Goal: Task Accomplishment & Management: Manage account settings

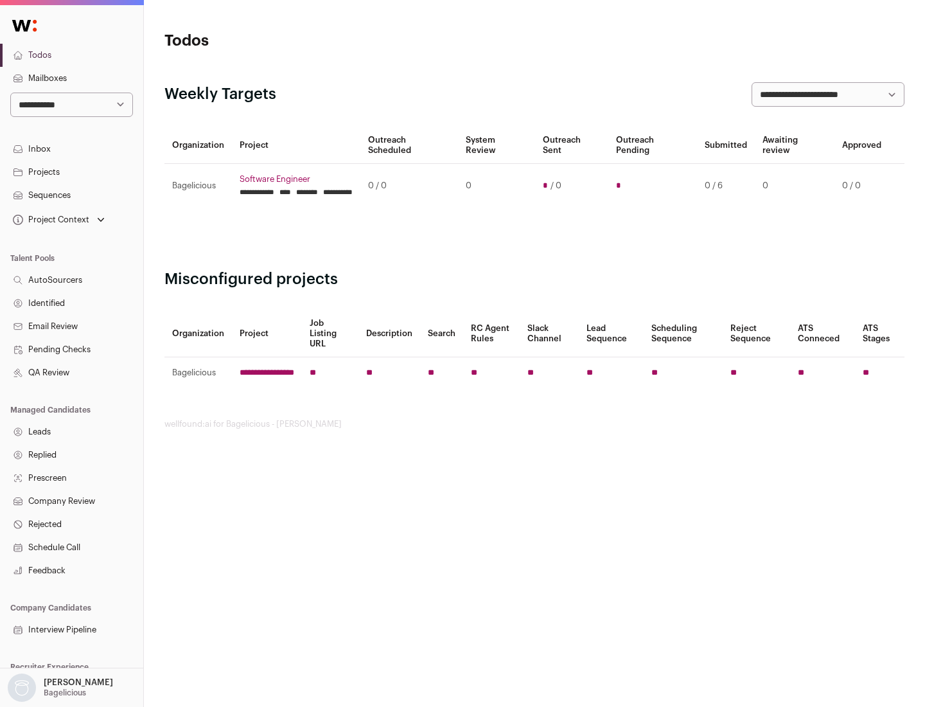
click at [71, 172] on link "Projects" at bounding box center [71, 172] width 143 height 23
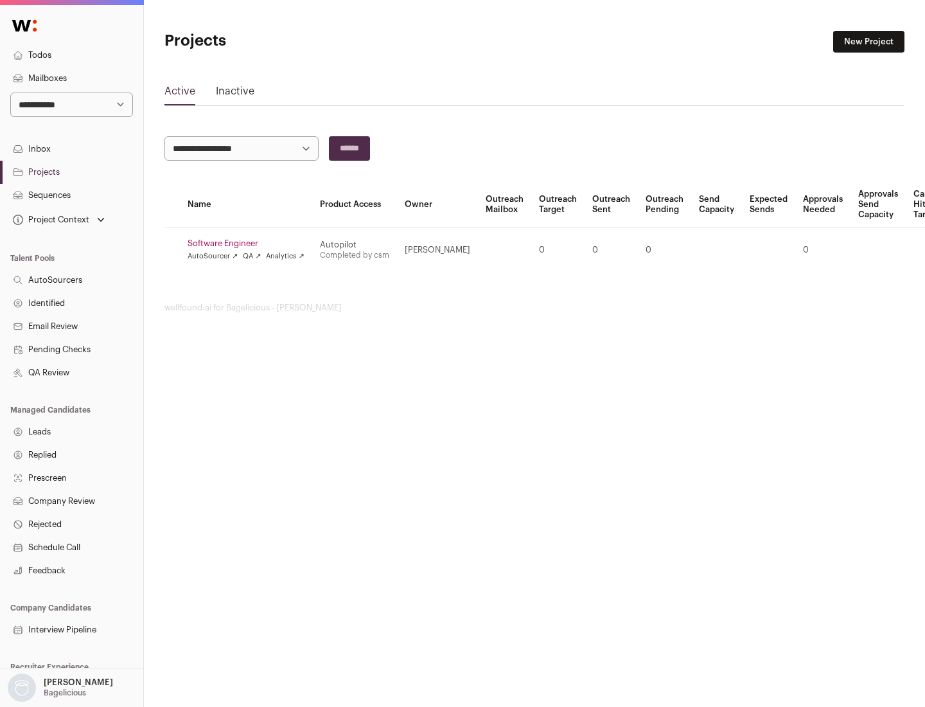
click at [250, 244] on link "Software Engineer" at bounding box center [246, 243] width 117 height 10
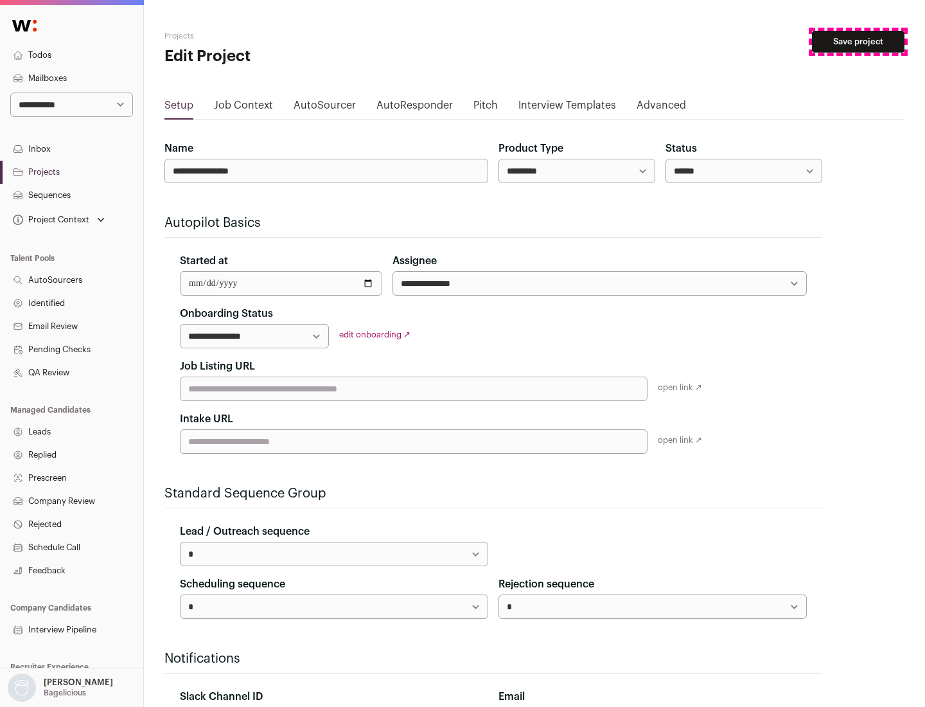
click at [859, 42] on button "Save project" at bounding box center [858, 42] width 93 height 22
